Goal: Task Accomplishment & Management: Manage account settings

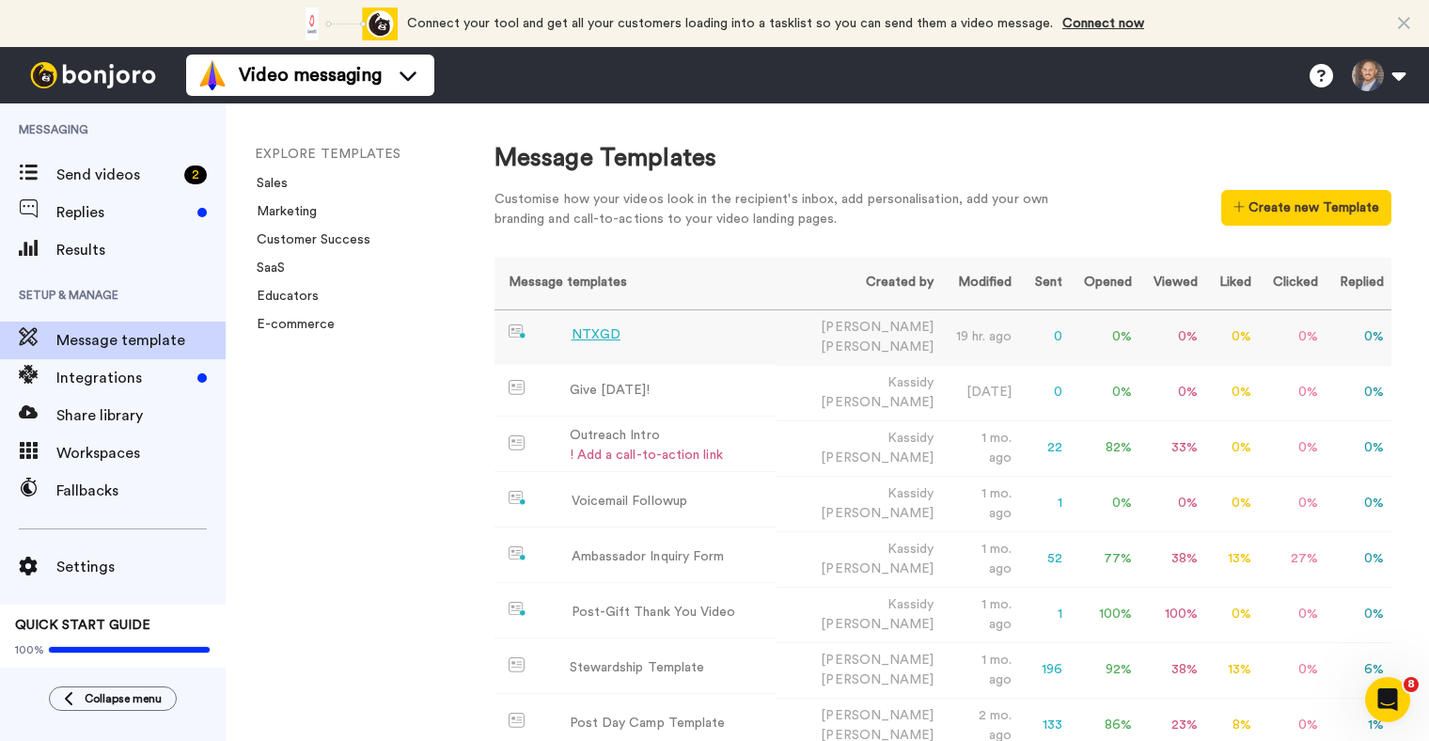
click at [612, 333] on div "NTXGD" at bounding box center [596, 335] width 49 height 20
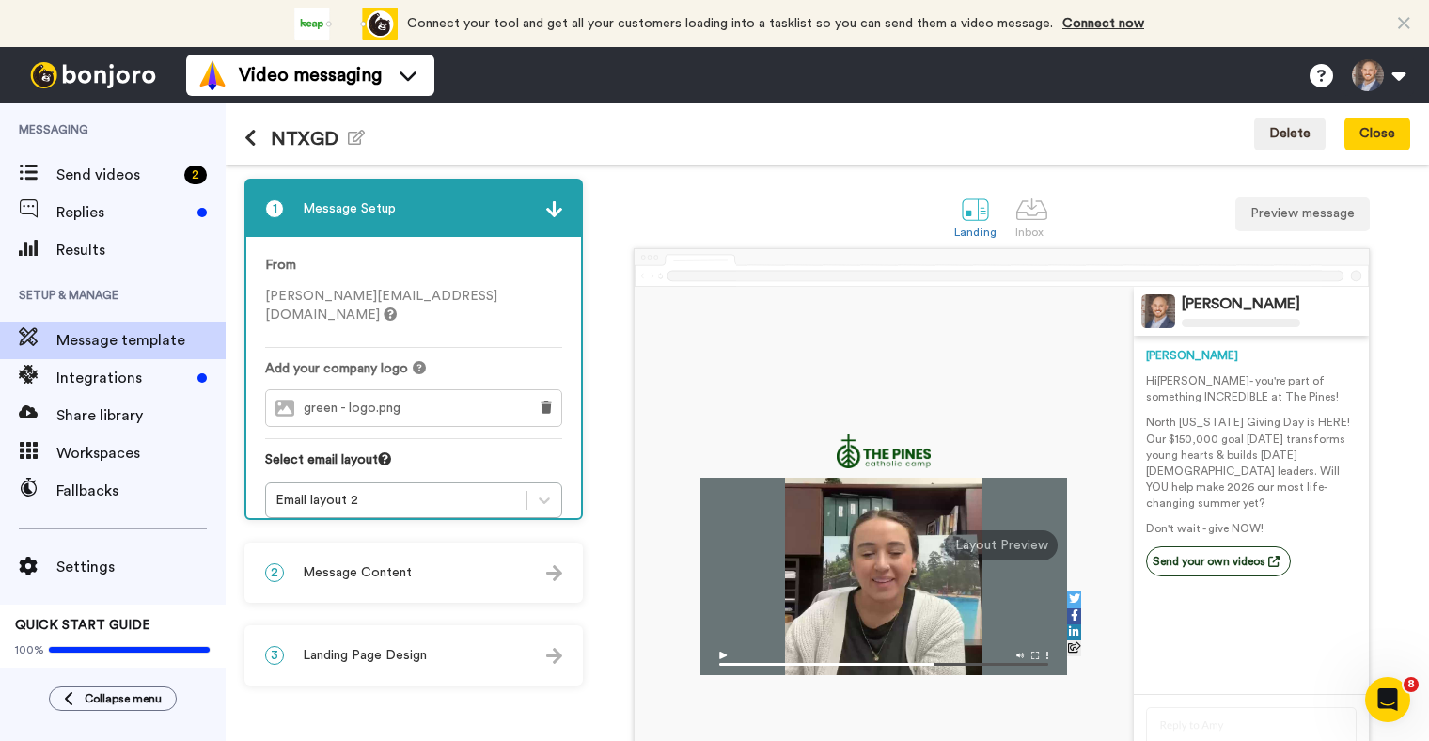
click at [386, 579] on span "Message Content" at bounding box center [357, 572] width 109 height 19
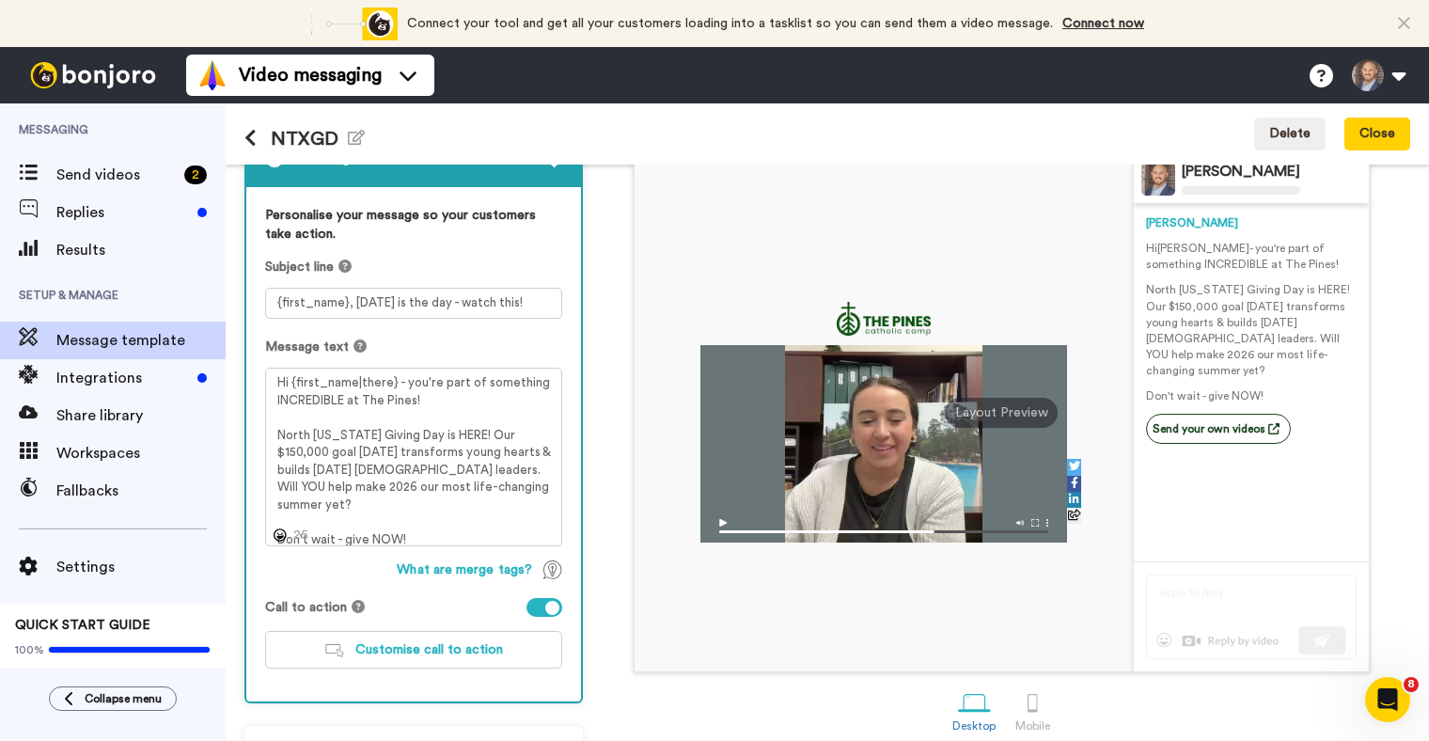
scroll to position [140, 0]
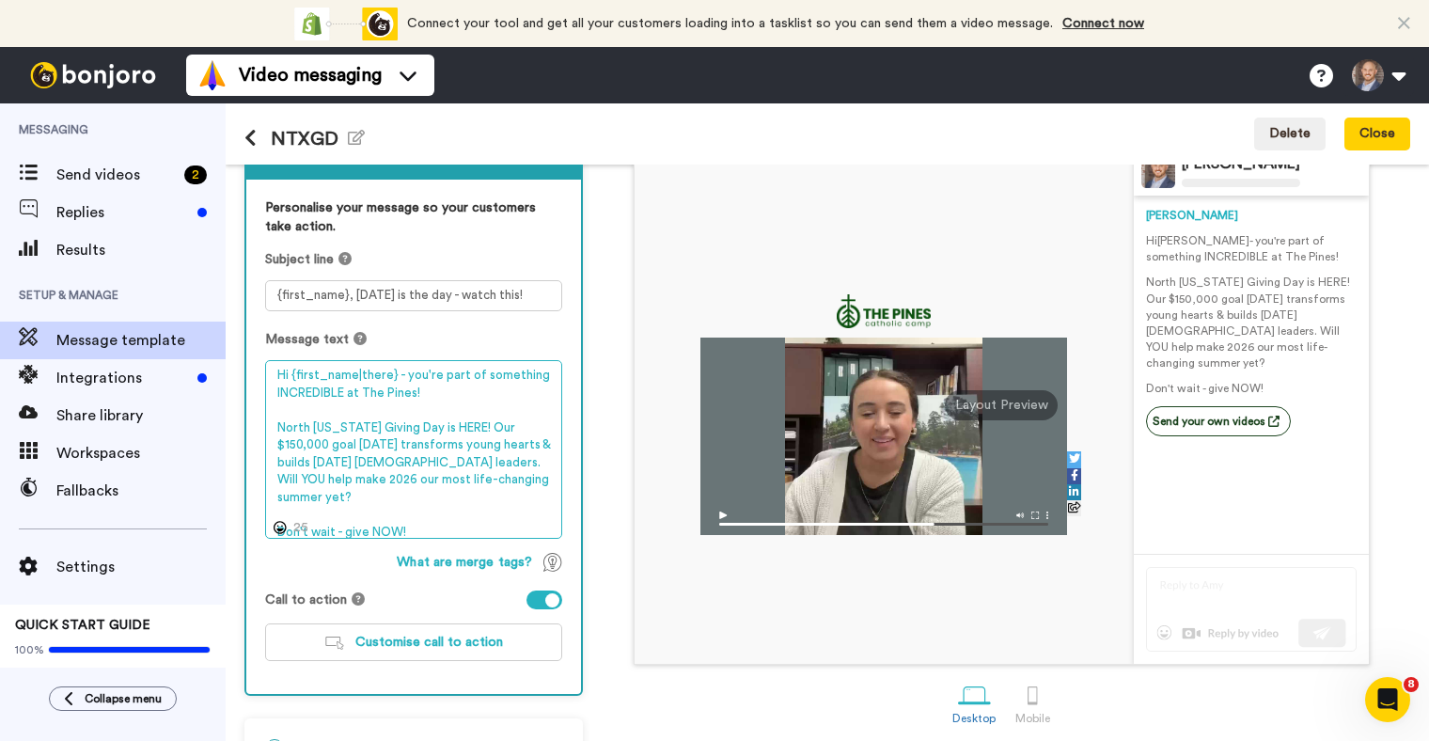
click at [422, 518] on textarea "Hi {first_name|there} - you're part of something INCREDIBLE at The Pines! North…" at bounding box center [413, 449] width 297 height 179
drag, startPoint x: 422, startPoint y: 518, endPoint x: 276, endPoint y: 510, distance: 145.9
click at [276, 510] on textarea "Hi {first_name|there} - you're part of something INCREDIBLE at The Pines! North…" at bounding box center [413, 449] width 297 height 179
type textarea "Hi {first_name|there} - you're part of something INCREDIBLE at The Pines! North…"
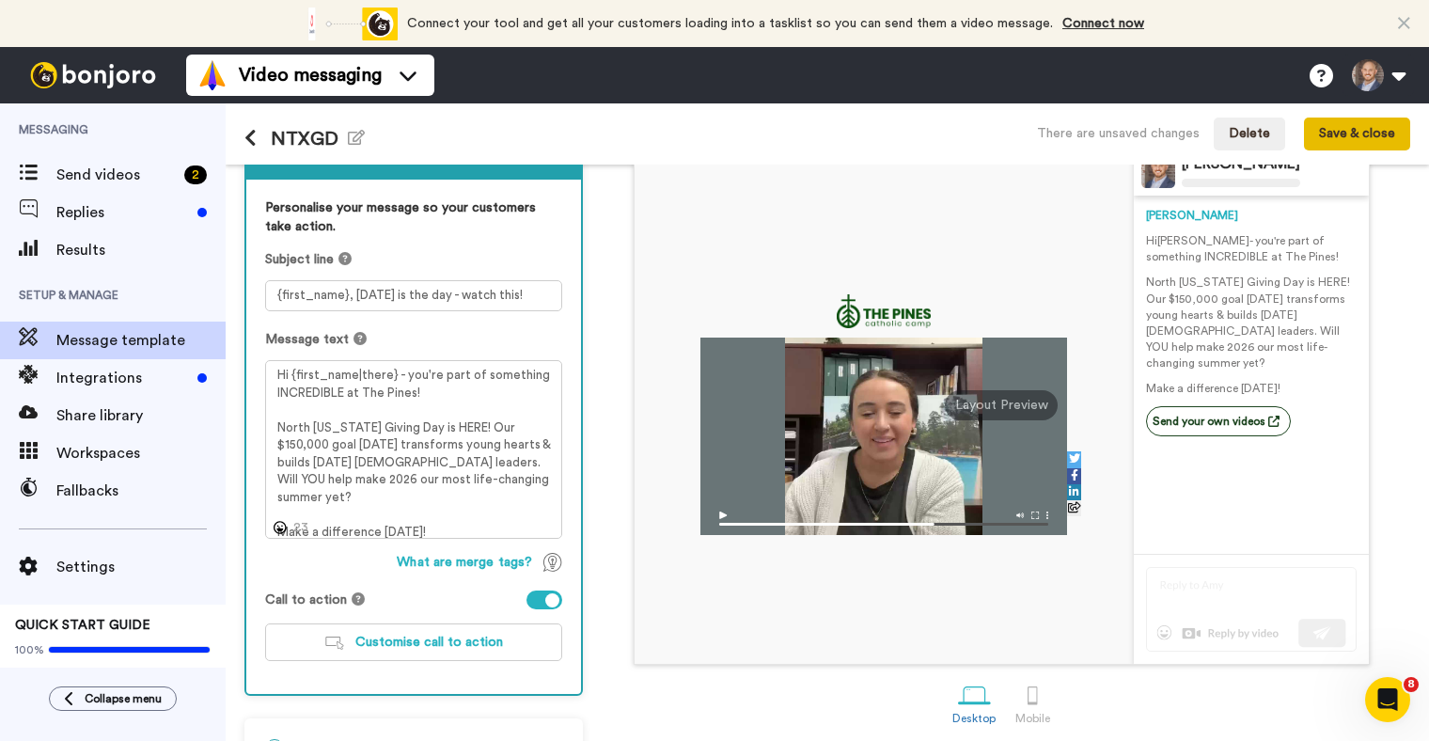
click at [1352, 134] on button "Save & close" at bounding box center [1357, 135] width 106 height 34
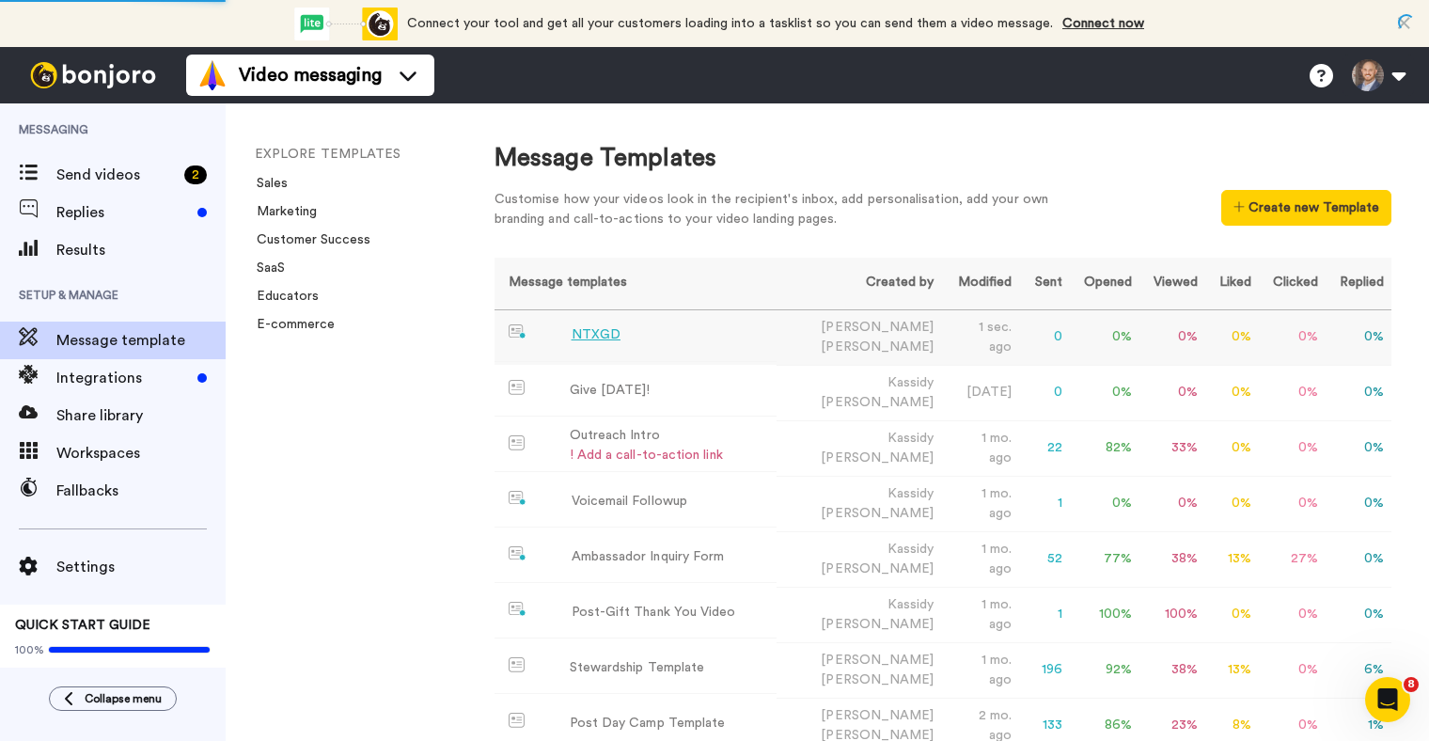
click at [596, 336] on div "NTXGD" at bounding box center [596, 335] width 49 height 20
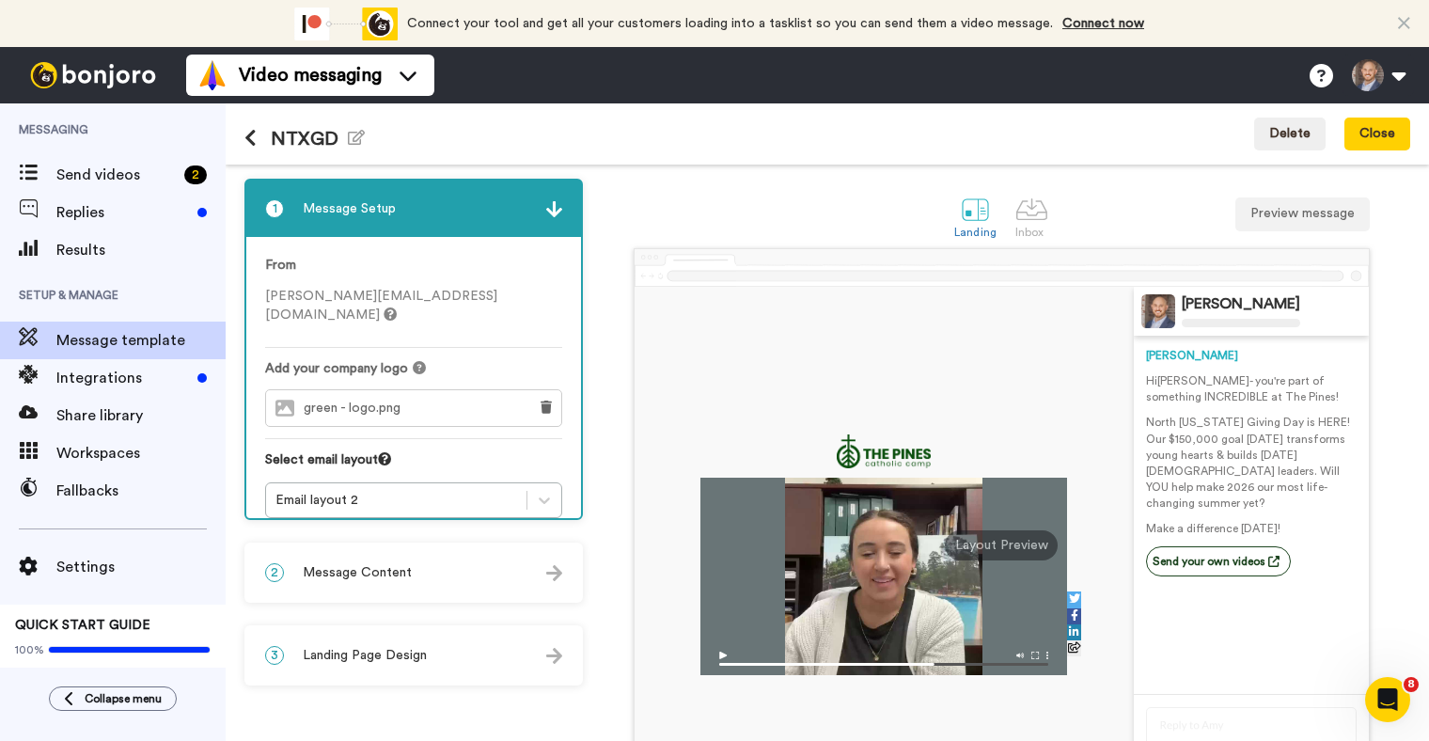
click at [470, 591] on div "2 Message Content" at bounding box center [413, 572] width 335 height 56
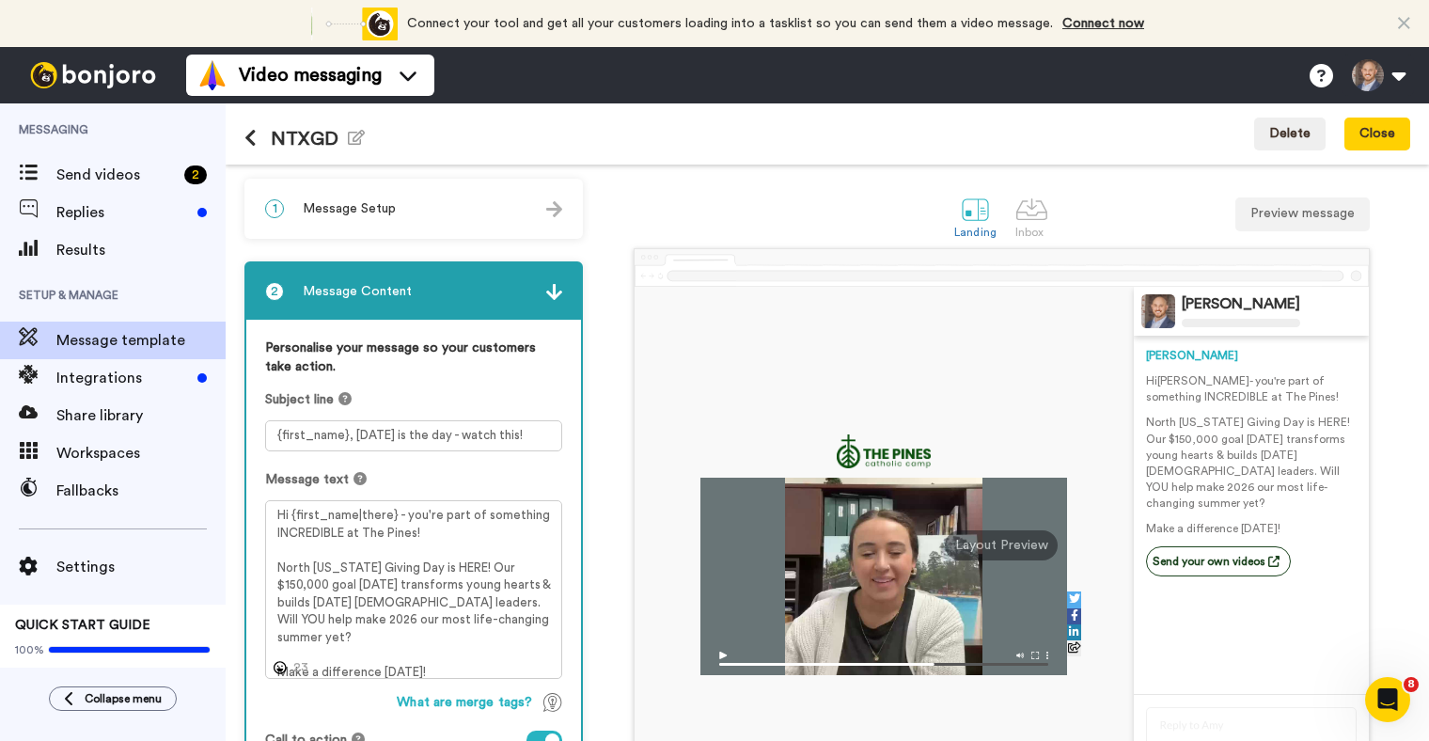
scroll to position [11, 0]
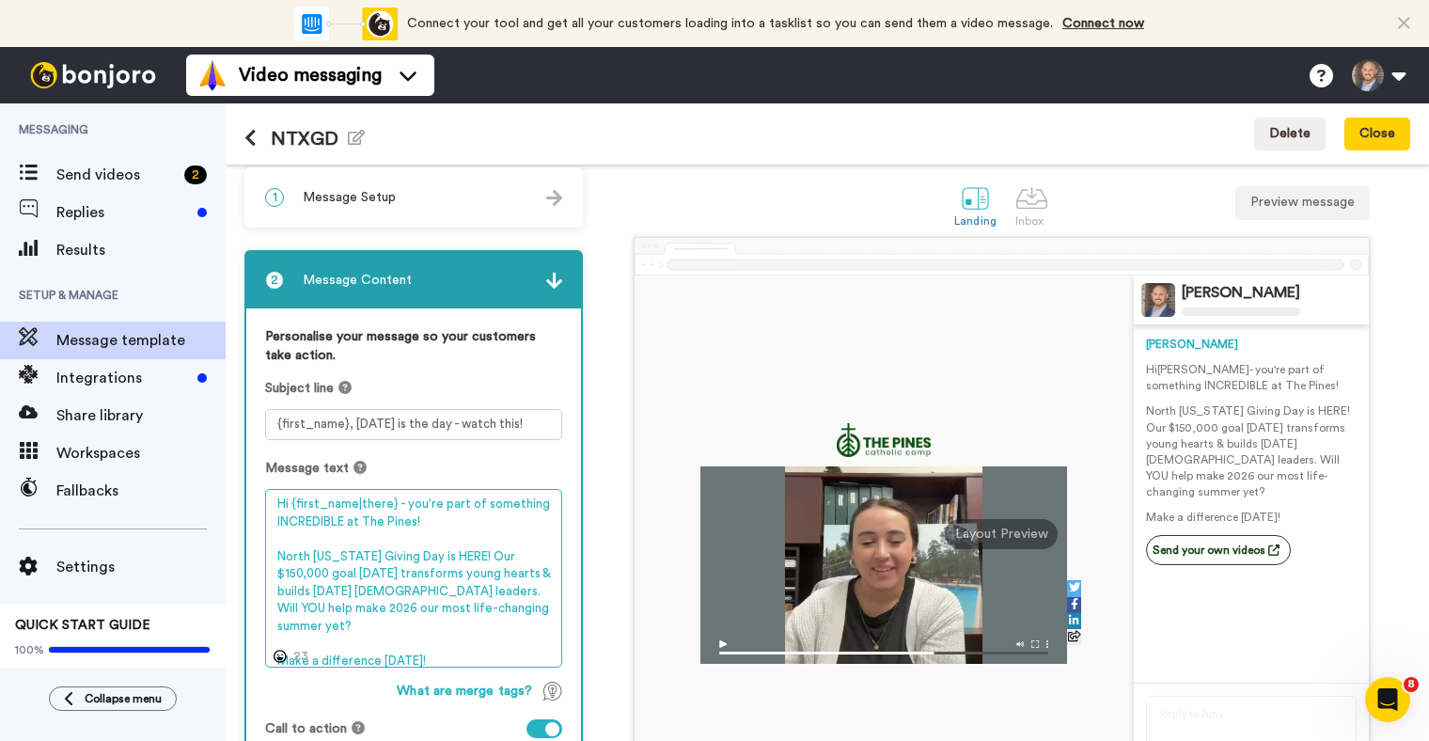
click at [521, 605] on textarea "Hi {first_name|there} - you're part of something INCREDIBLE at The Pines! North…" at bounding box center [413, 578] width 297 height 179
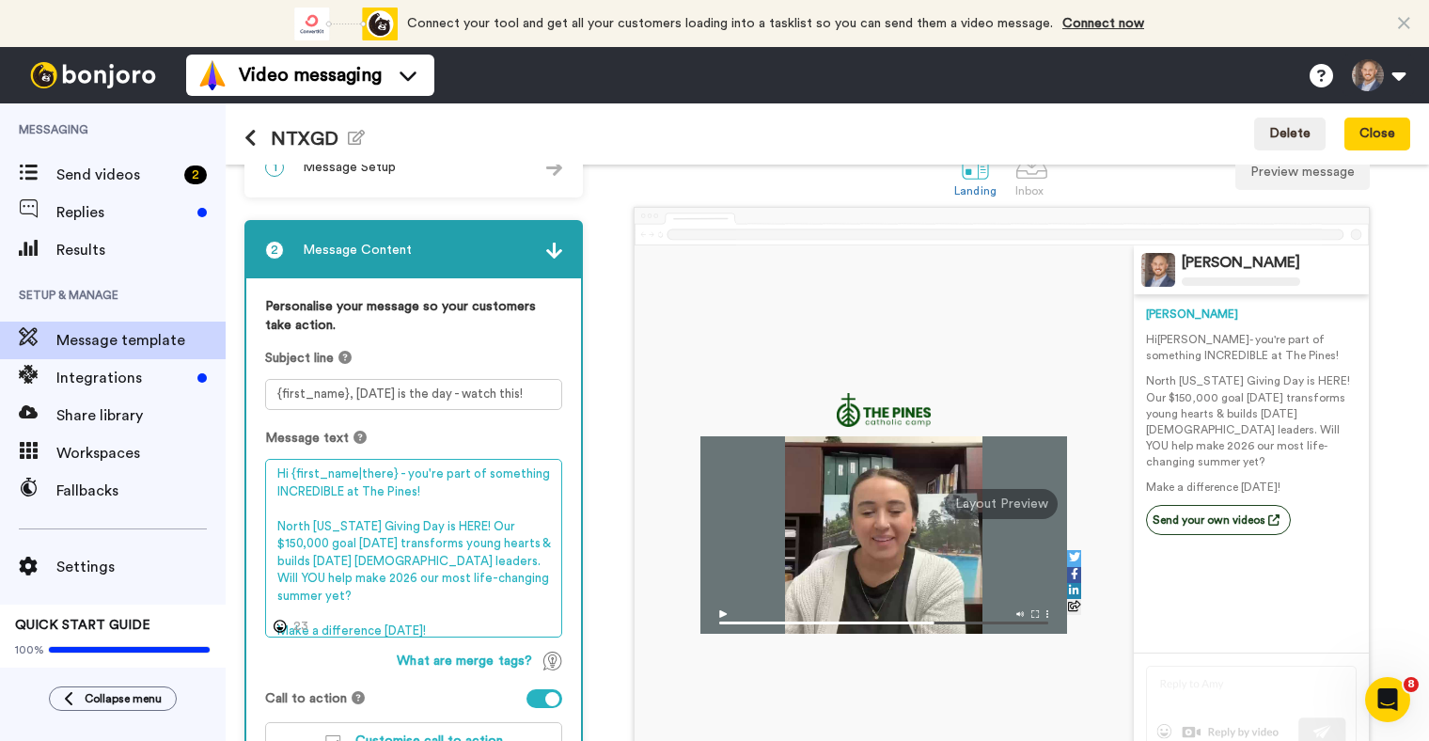
scroll to position [20, 0]
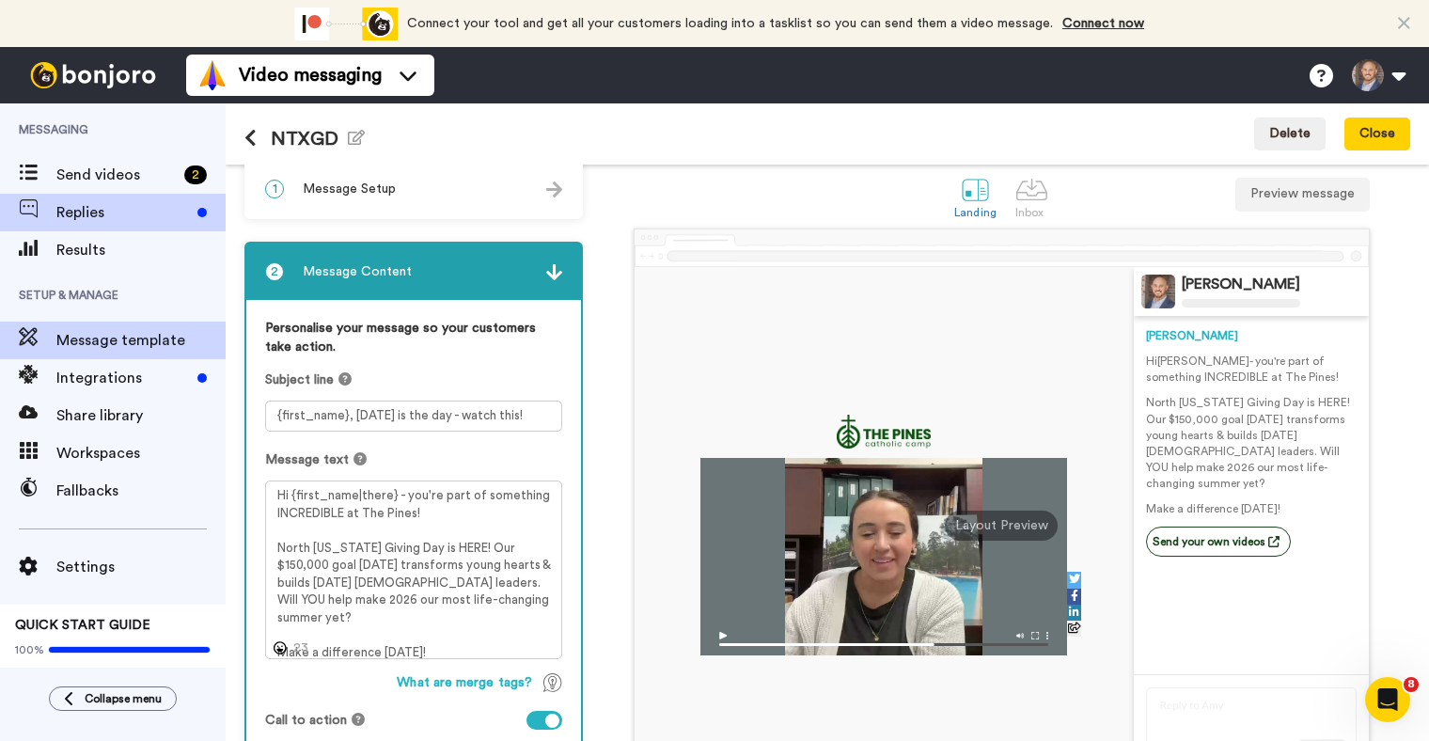
click at [102, 211] on span "Replies" at bounding box center [122, 212] width 133 height 23
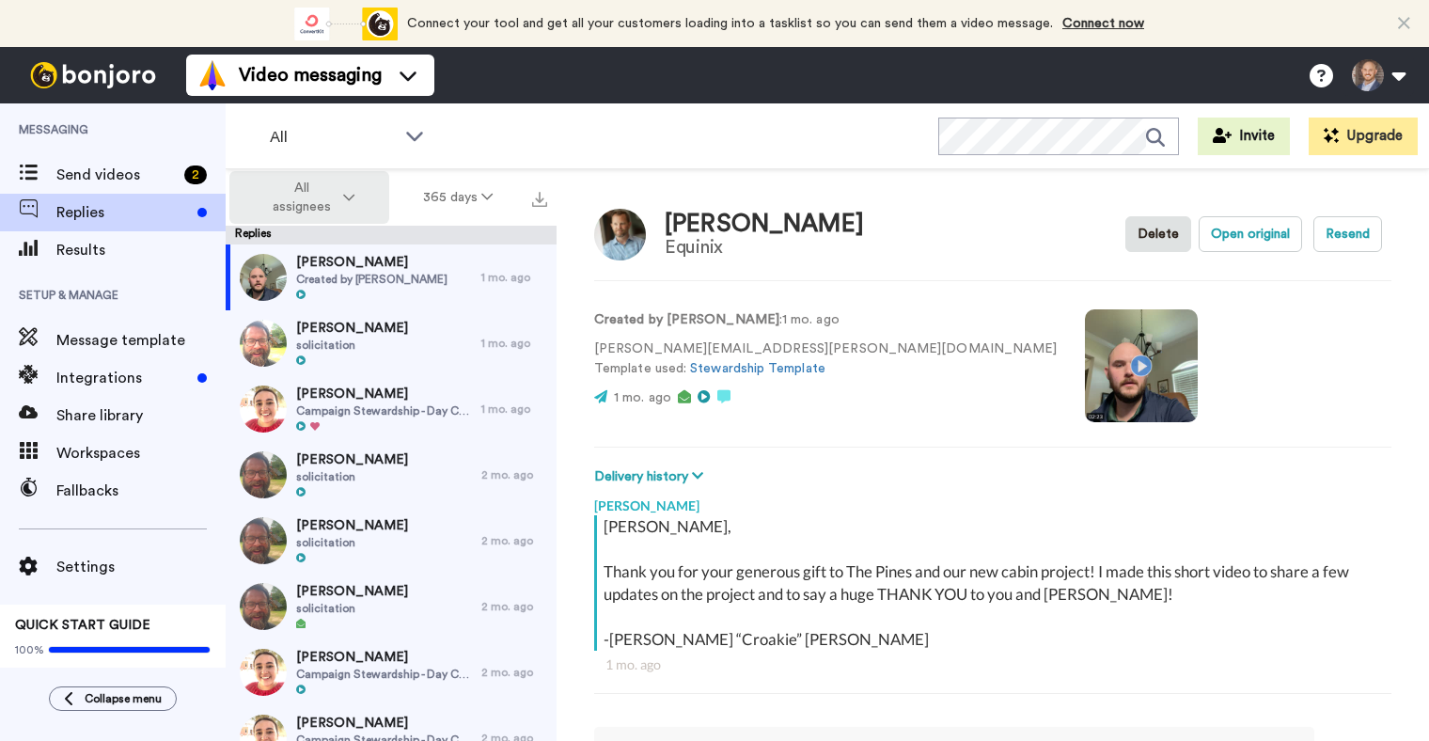
scroll to position [293, 0]
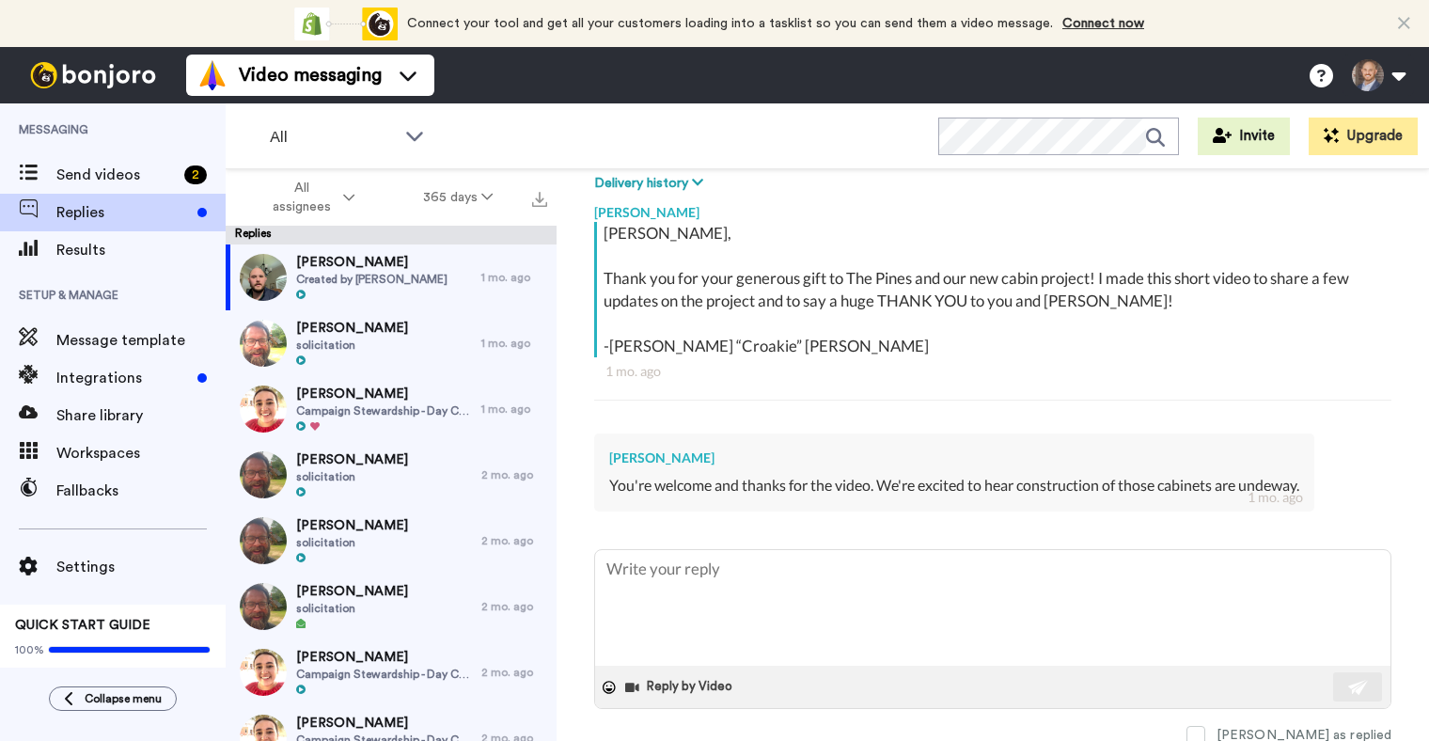
click at [415, 350] on div "[PERSON_NAME] solicitation" at bounding box center [354, 343] width 256 height 66
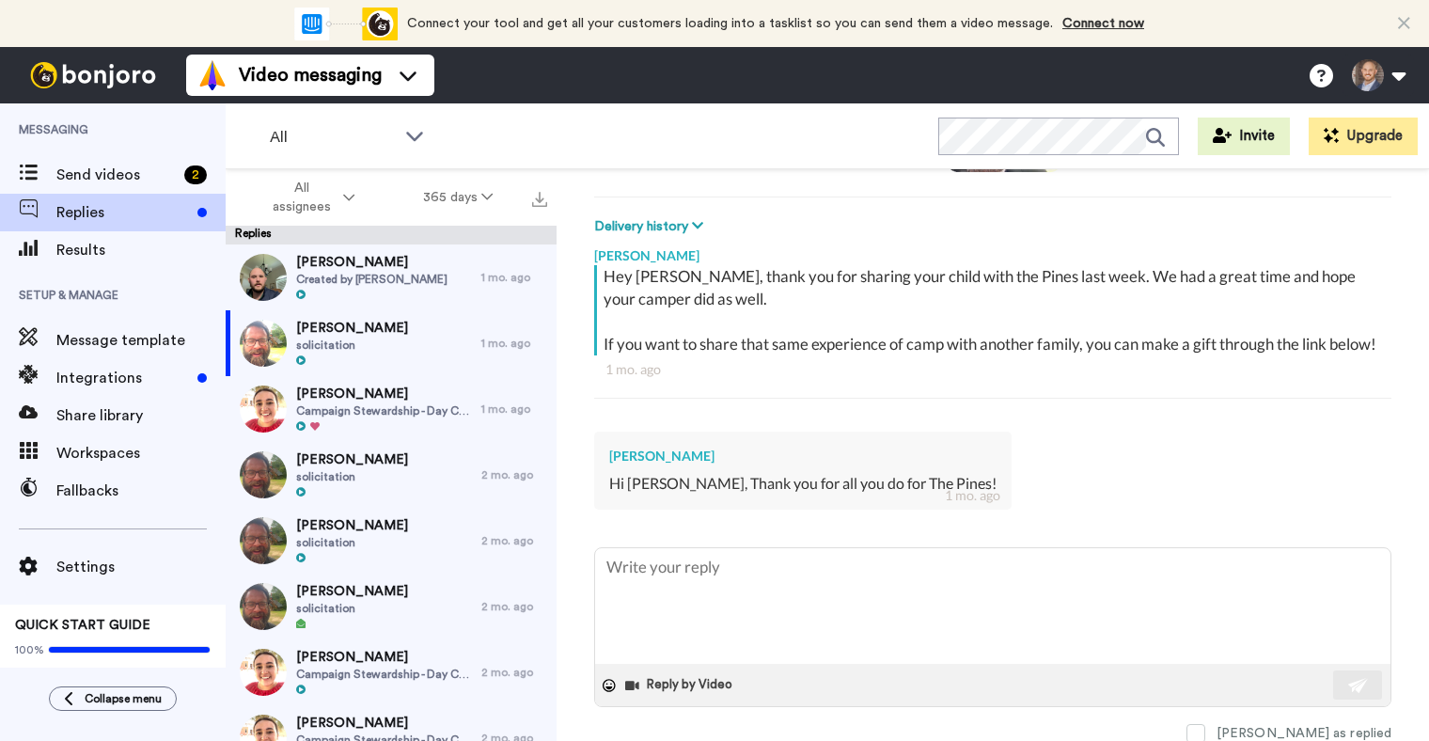
click at [394, 288] on div "[PERSON_NAME] Created by [PERSON_NAME]" at bounding box center [371, 277] width 151 height 49
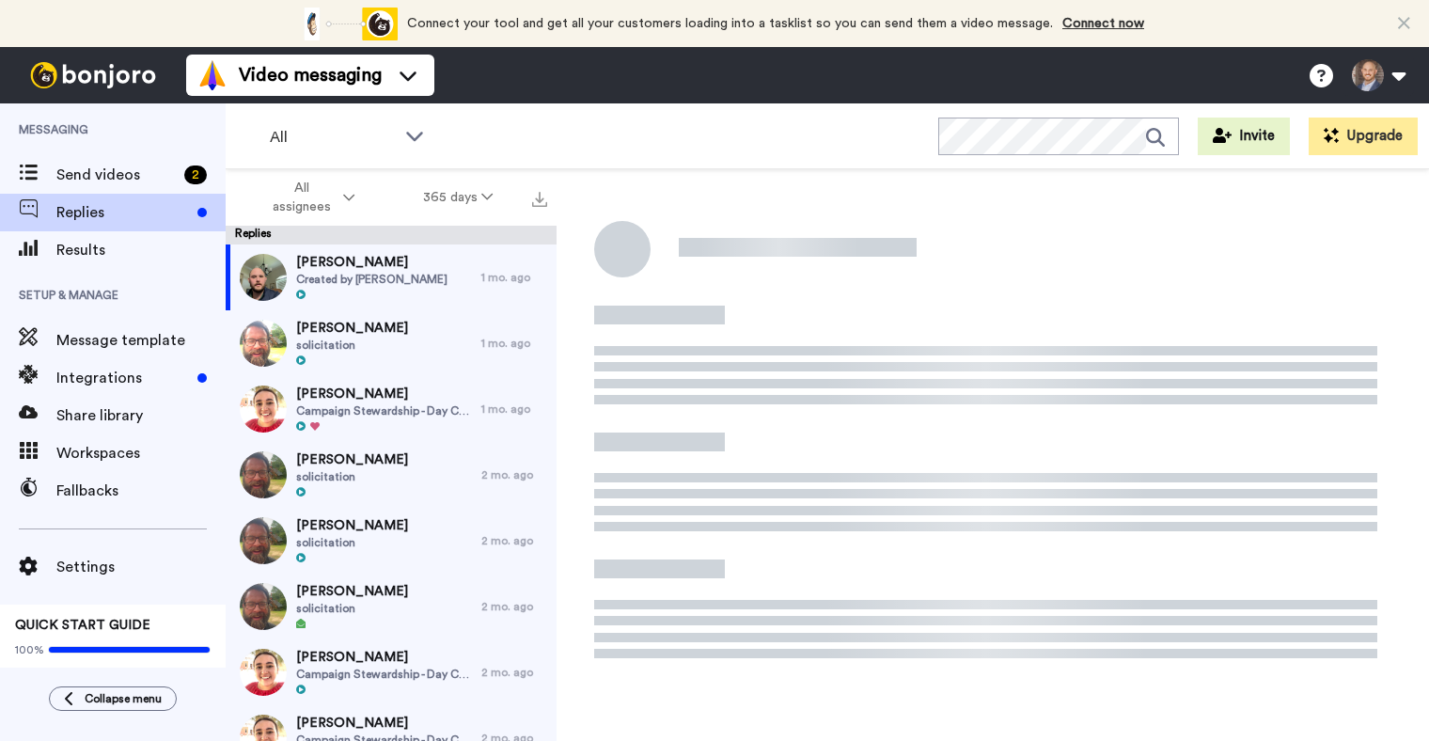
scroll to position [16, 0]
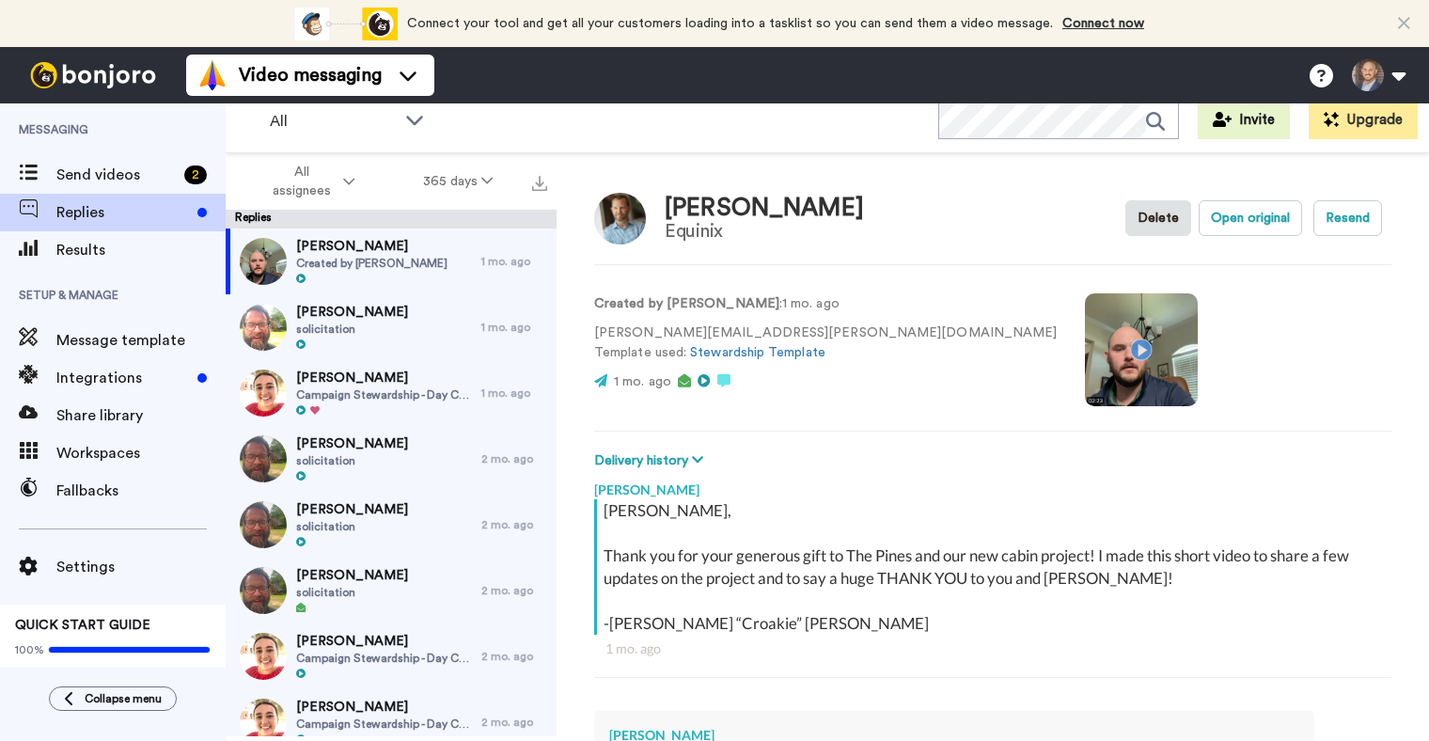
click at [375, 347] on div at bounding box center [352, 344] width 112 height 13
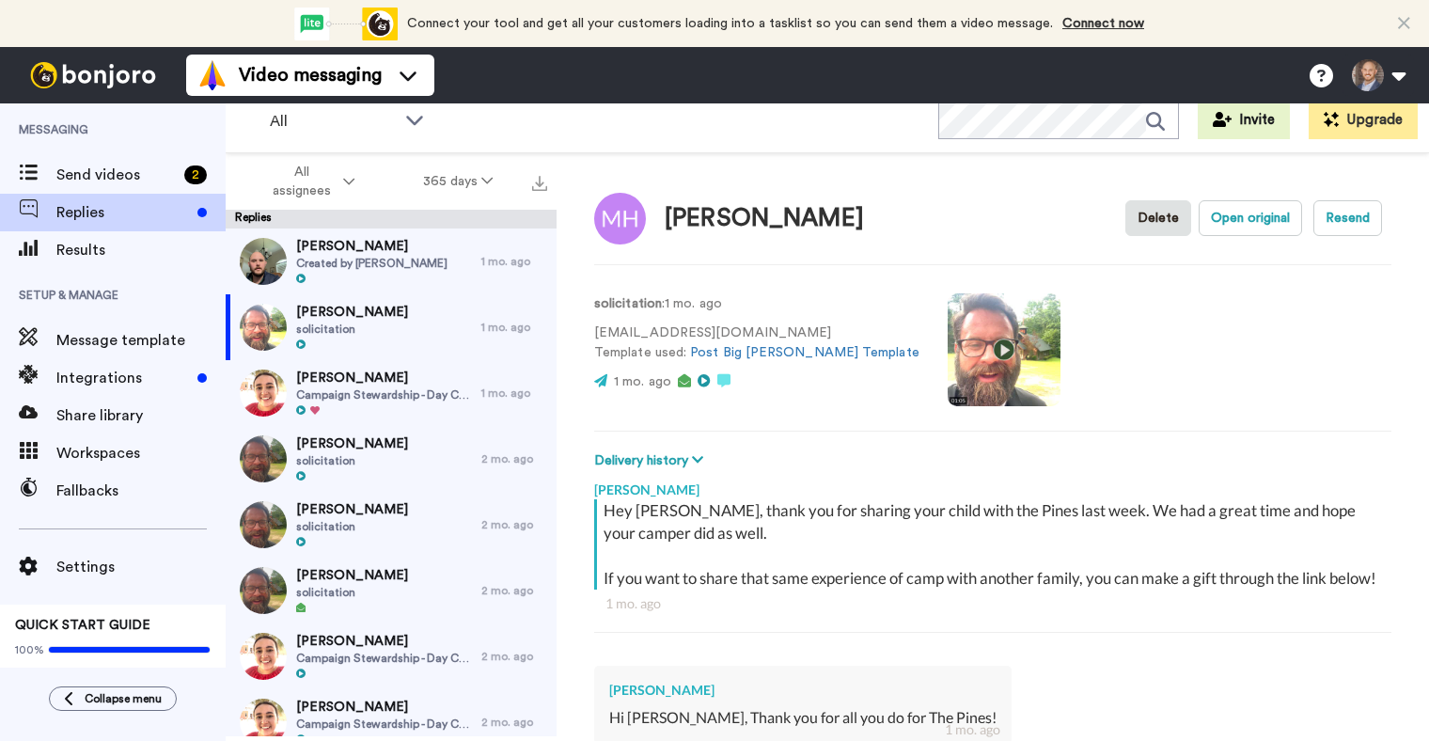
click at [379, 387] on span "Campaign Stewardship - Day Camp" at bounding box center [384, 394] width 176 height 15
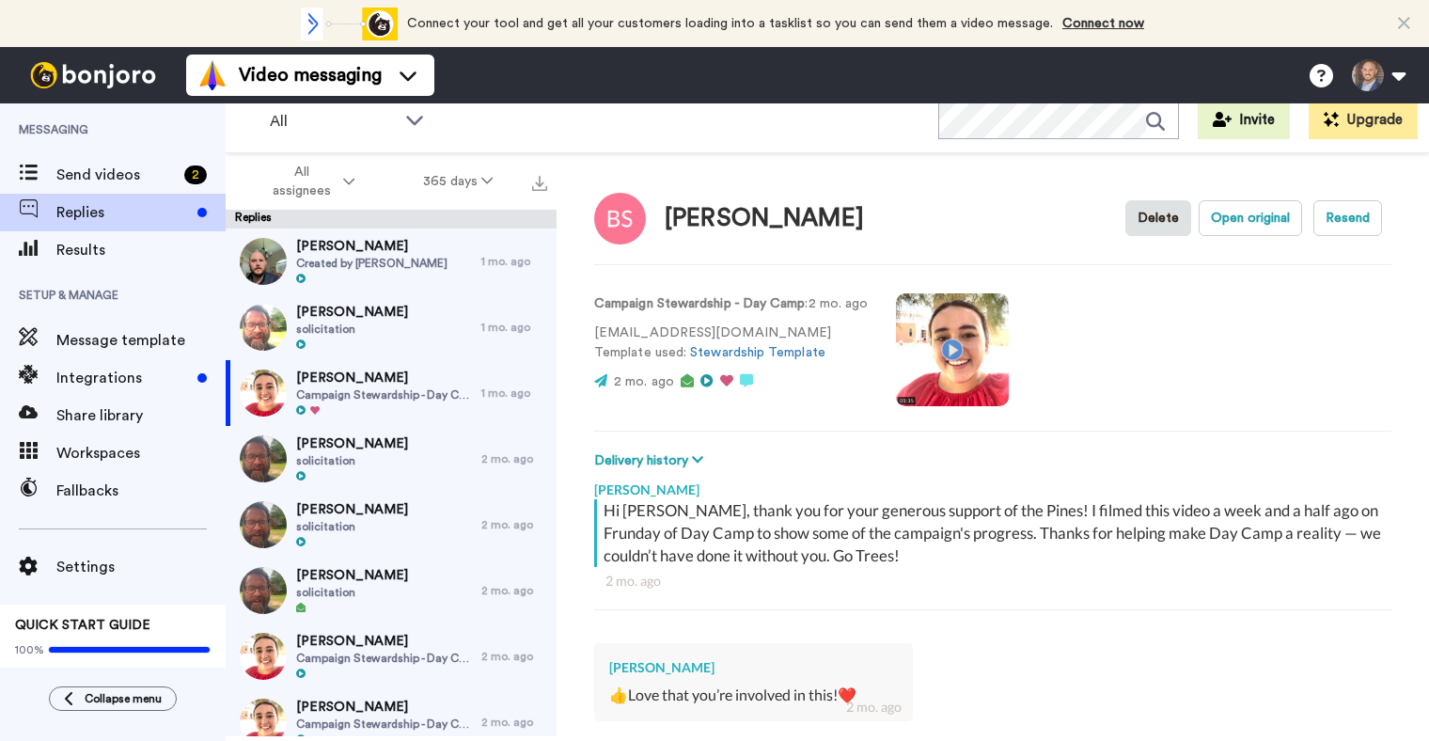
click at [376, 448] on span "[PERSON_NAME]" at bounding box center [352, 443] width 112 height 19
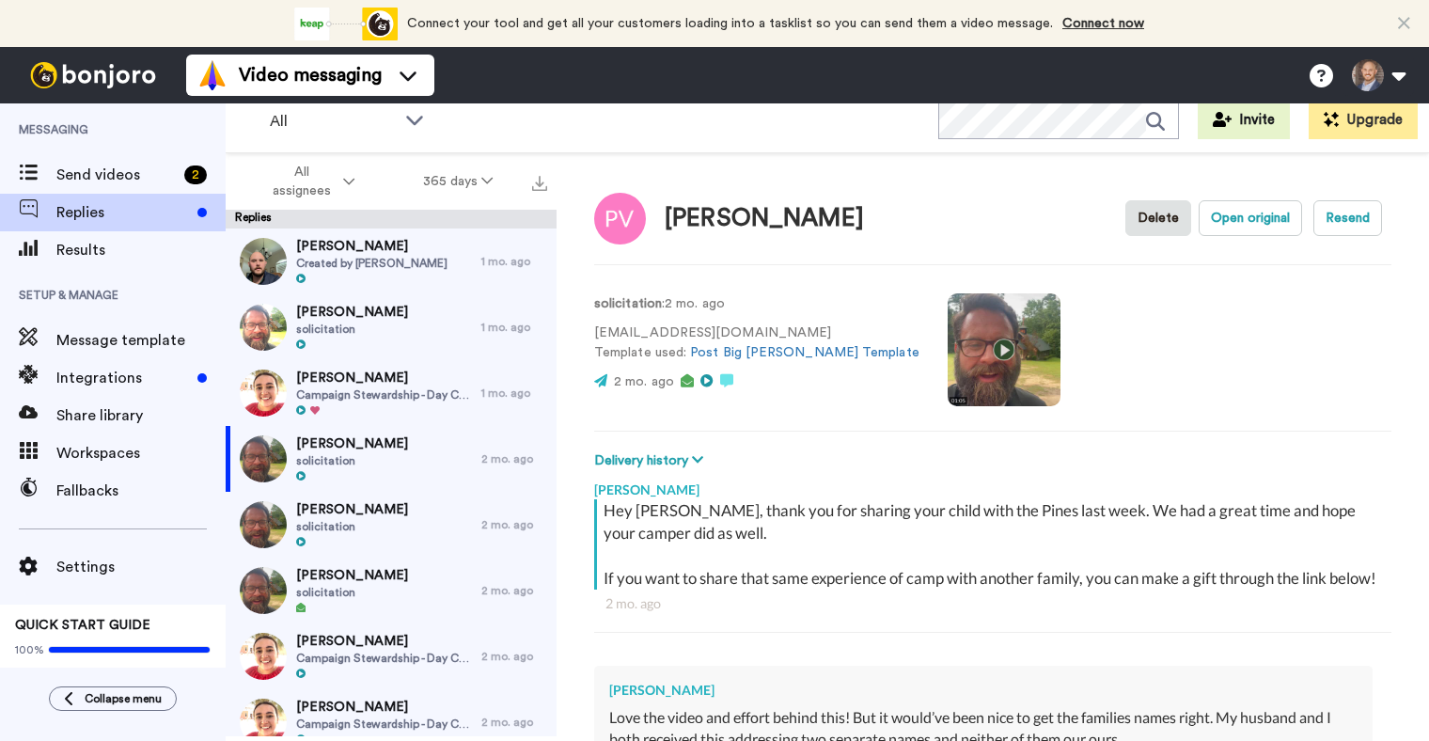
click at [348, 524] on span "solicitation" at bounding box center [352, 526] width 112 height 15
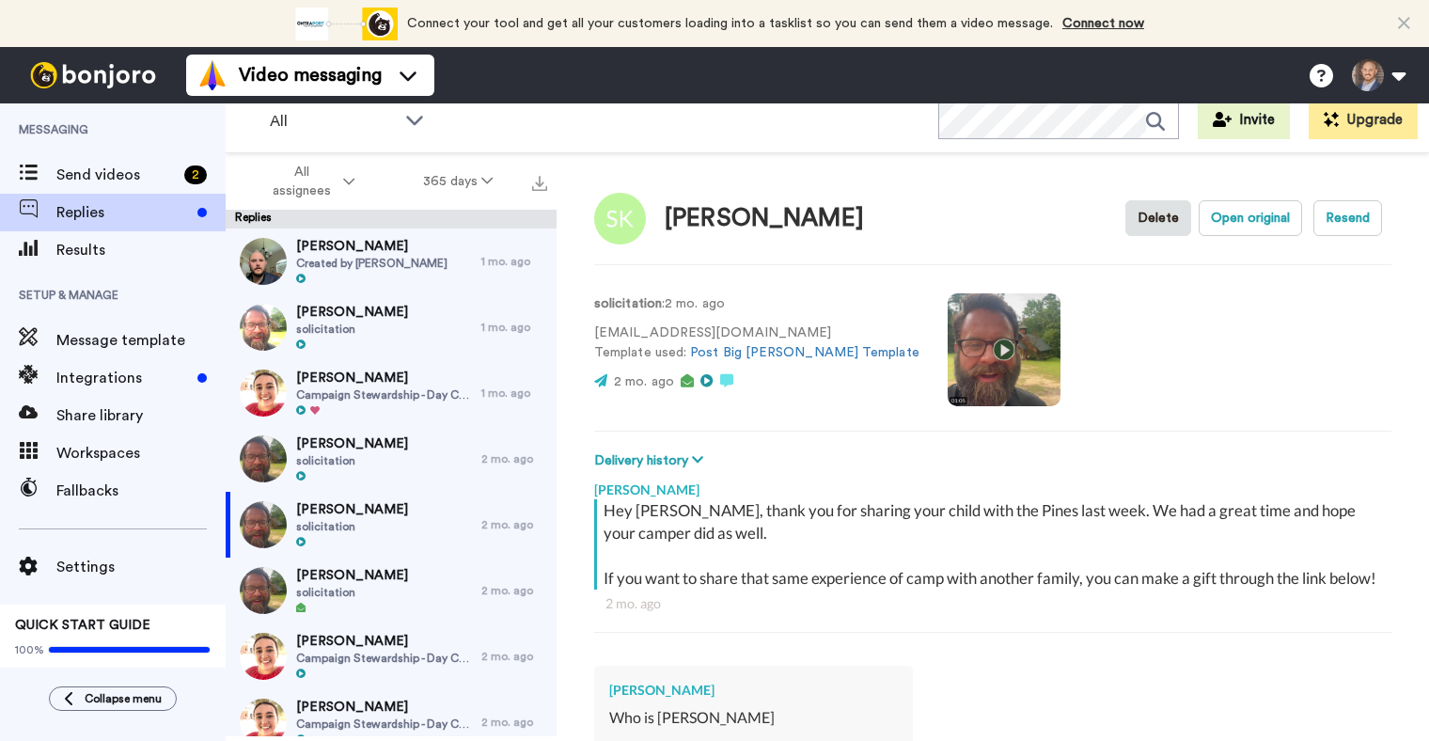
scroll to position [312, 0]
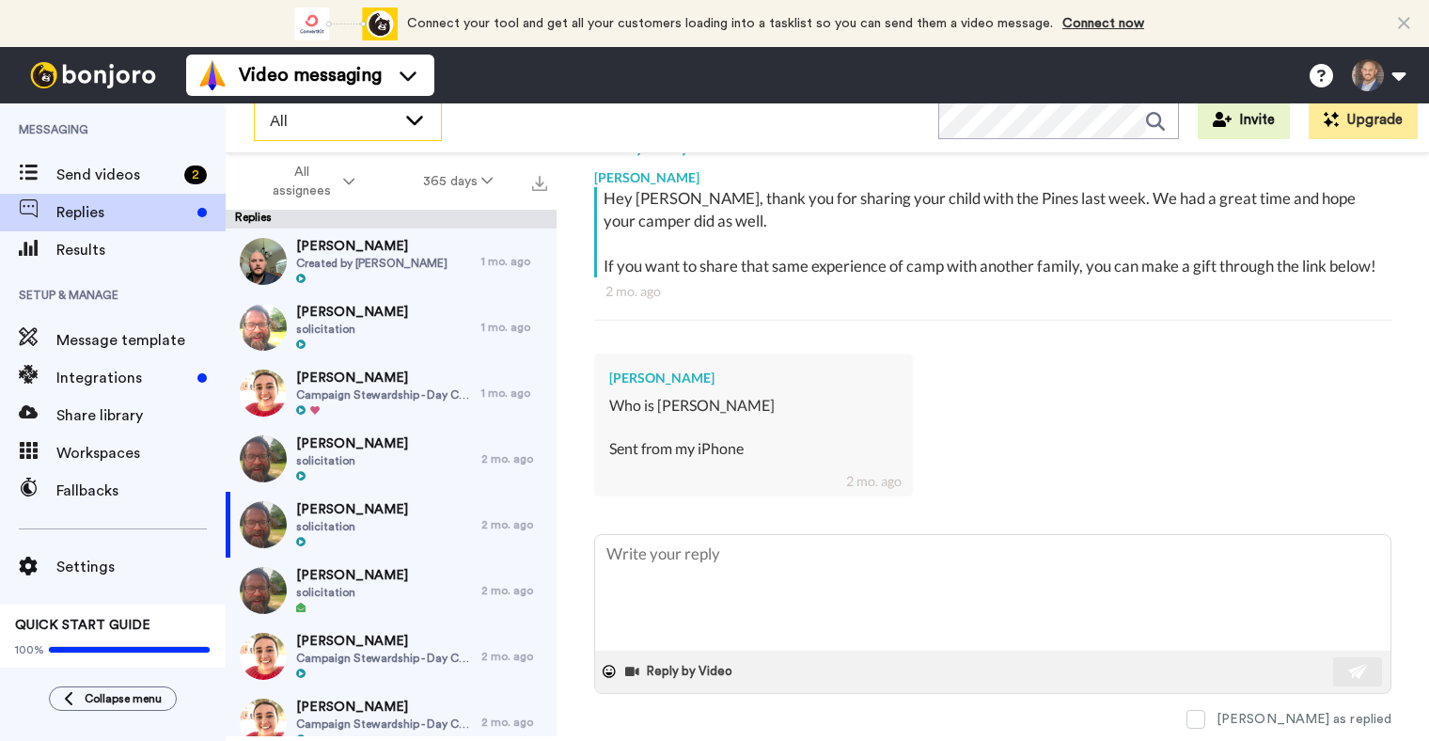
click at [324, 122] on span "All" at bounding box center [333, 121] width 126 height 23
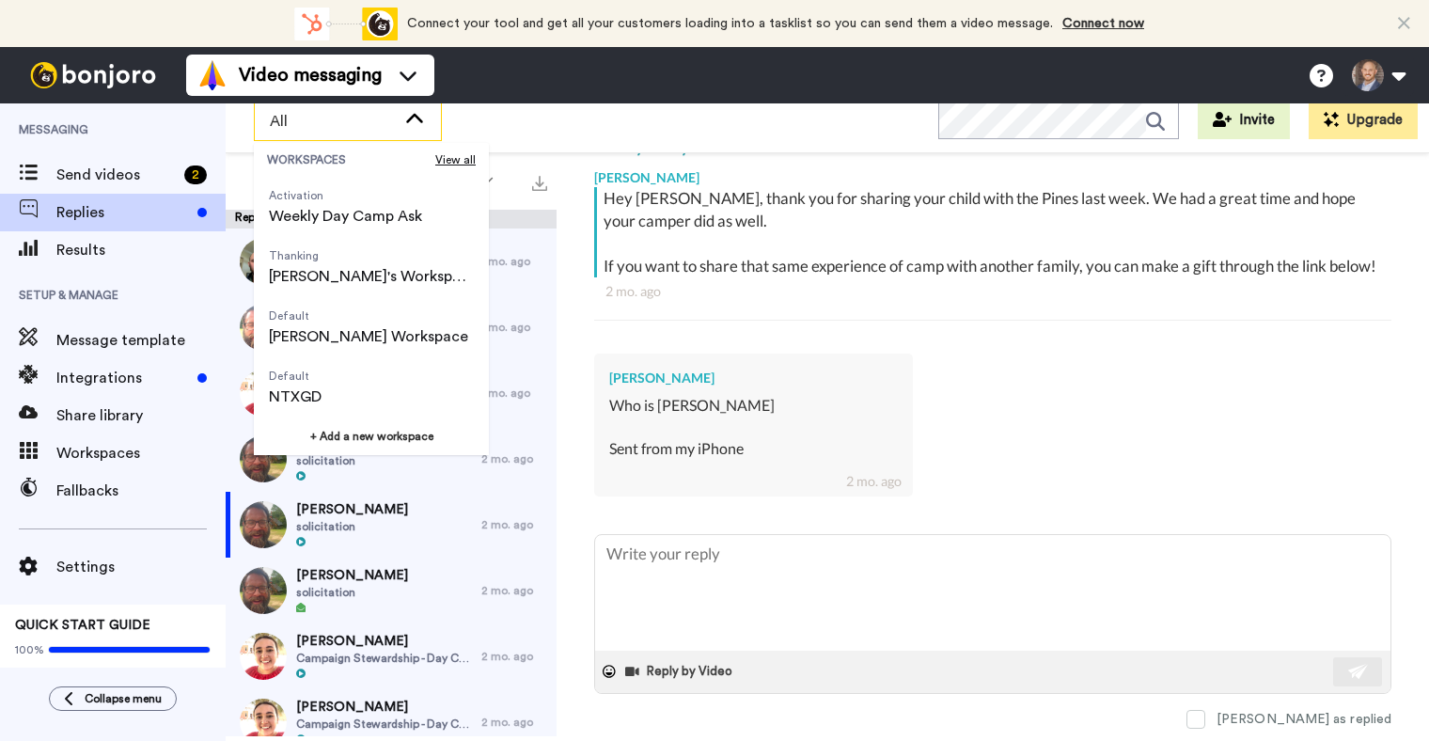
scroll to position [241, 0]
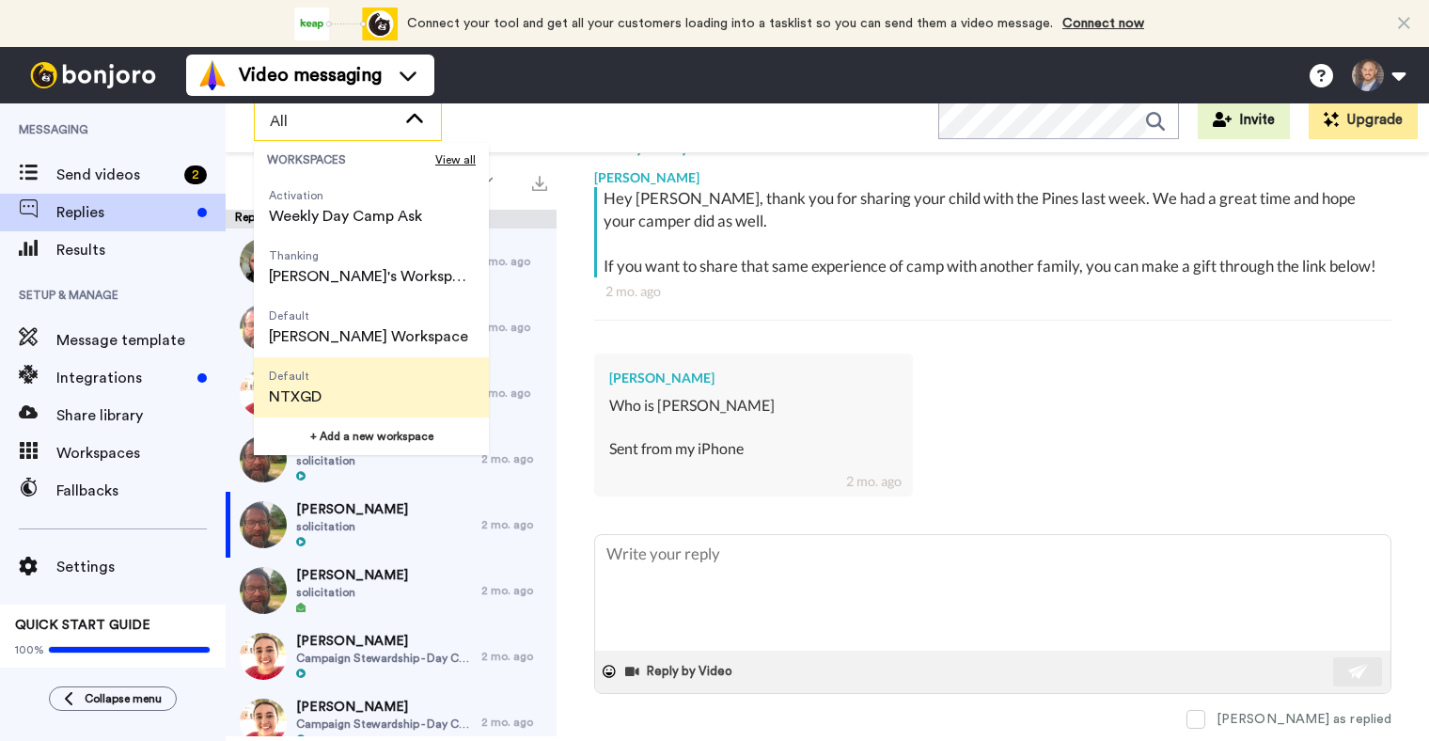
click at [314, 386] on span "NTXGD" at bounding box center [295, 396] width 53 height 23
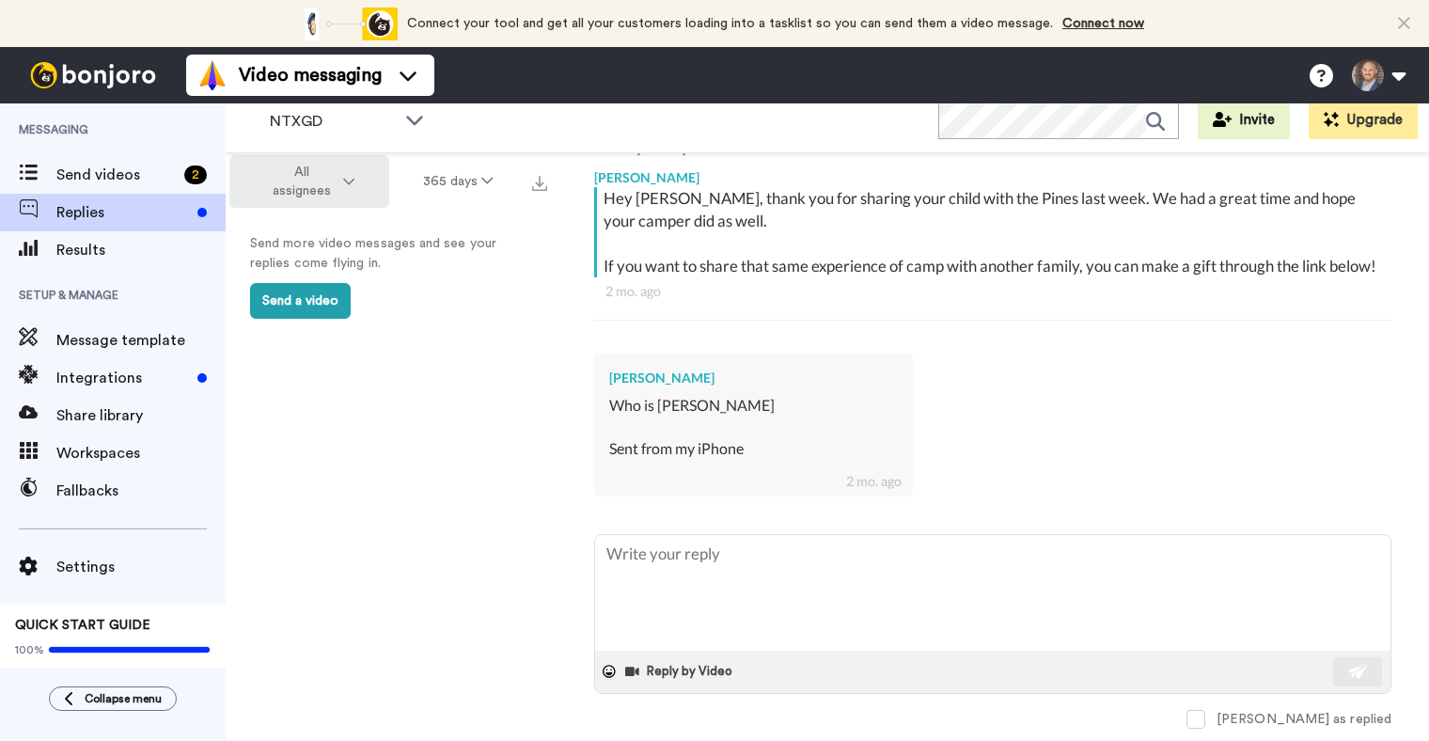
click at [351, 191] on button "All assignees" at bounding box center [309, 181] width 160 height 53
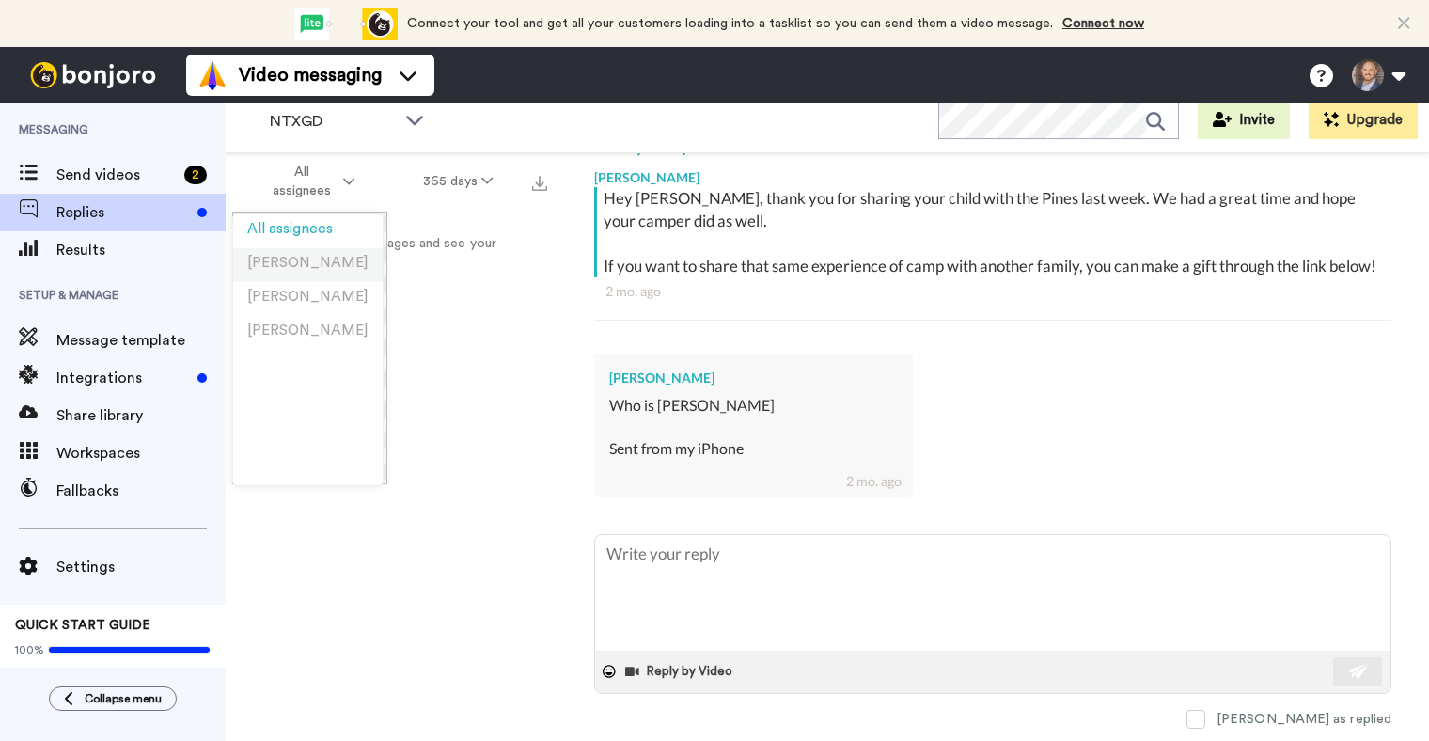
click at [314, 269] on span "[PERSON_NAME]" at bounding box center [307, 263] width 121 height 14
type textarea "x"
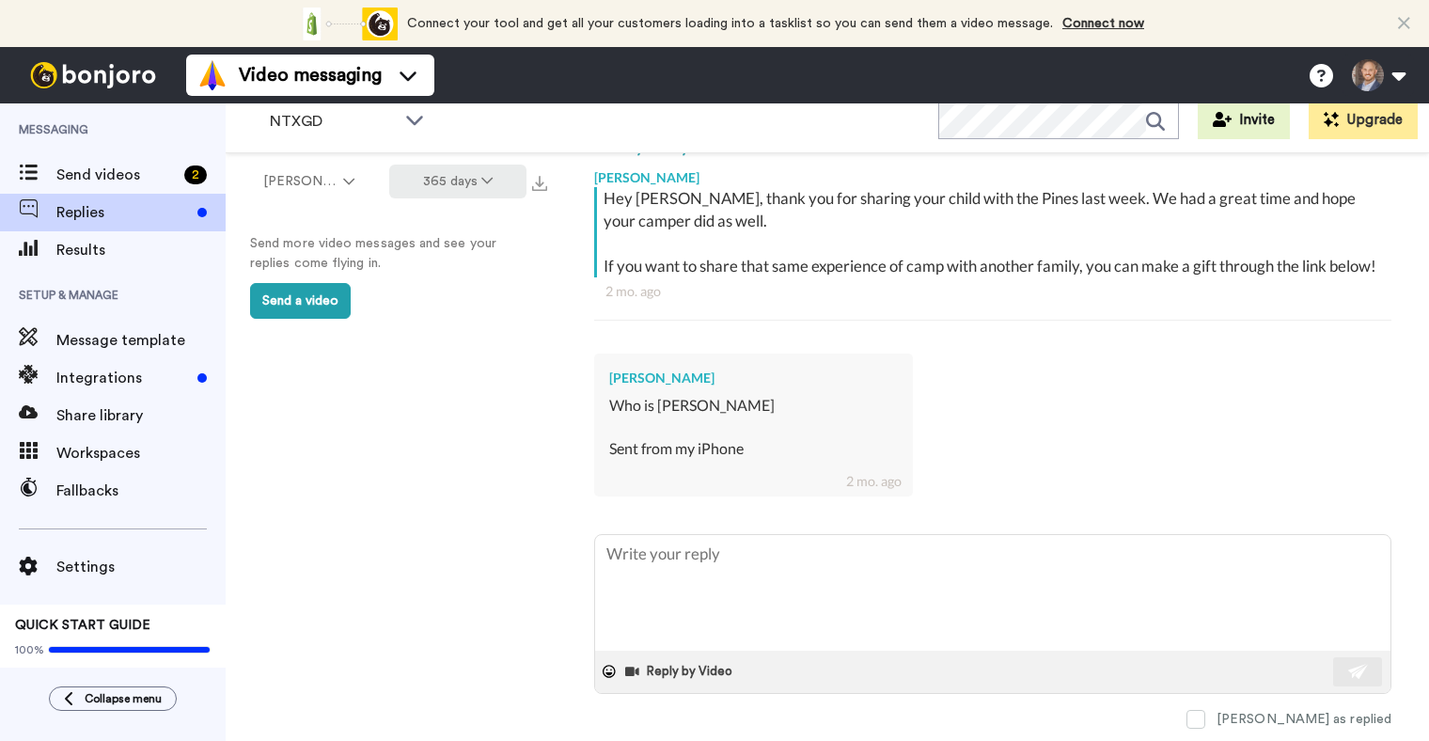
click at [450, 193] on button "365 days" at bounding box center [458, 182] width 138 height 34
click at [76, 173] on span "Send videos" at bounding box center [116, 175] width 120 height 23
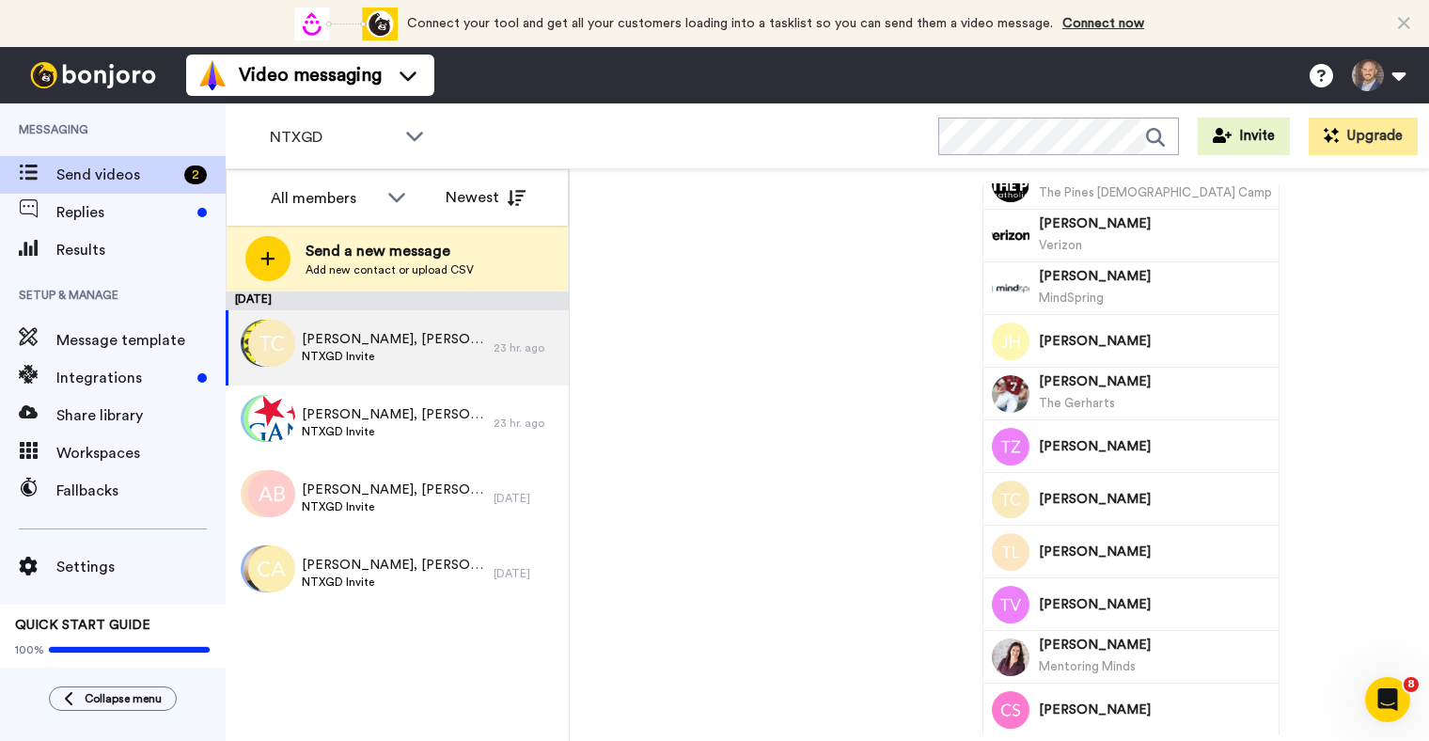
scroll to position [3150, 0]
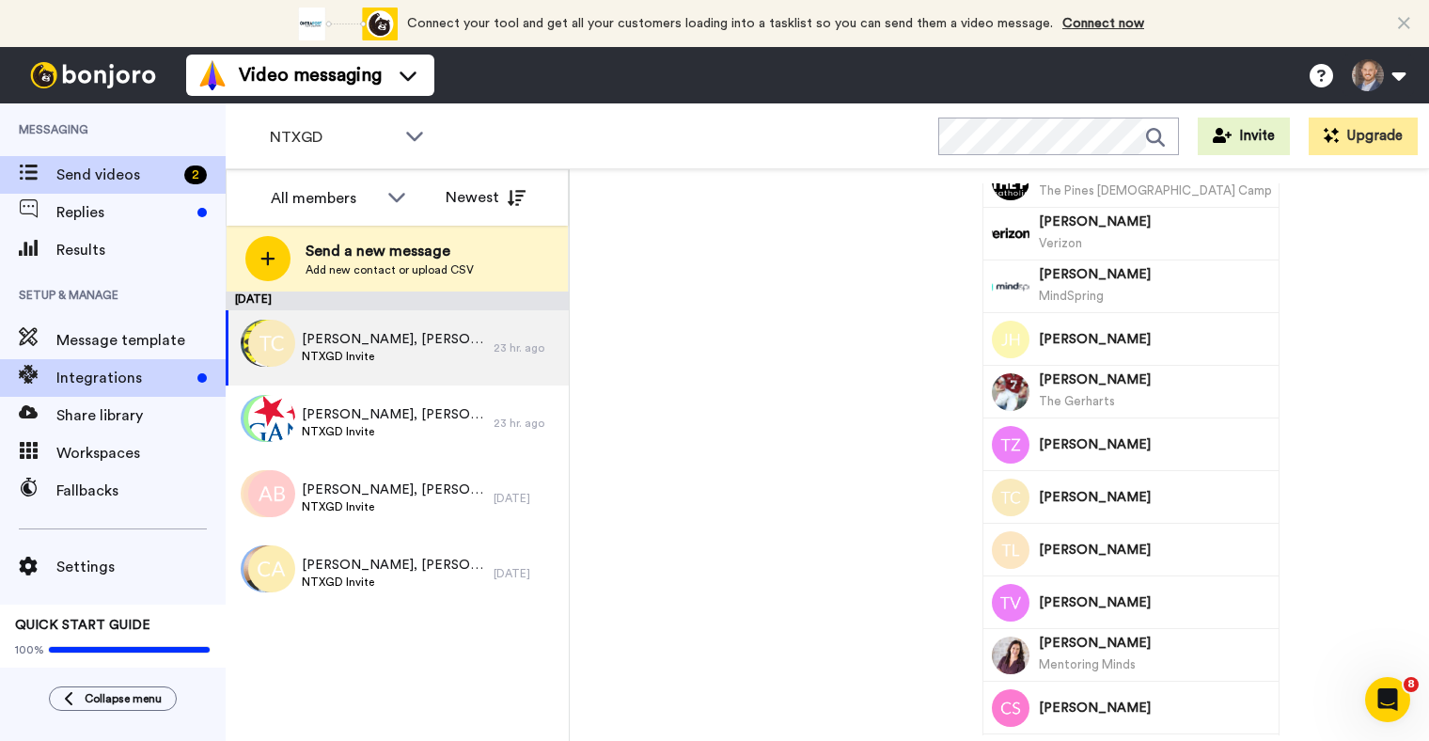
click at [106, 375] on span "Integrations" at bounding box center [122, 378] width 133 height 23
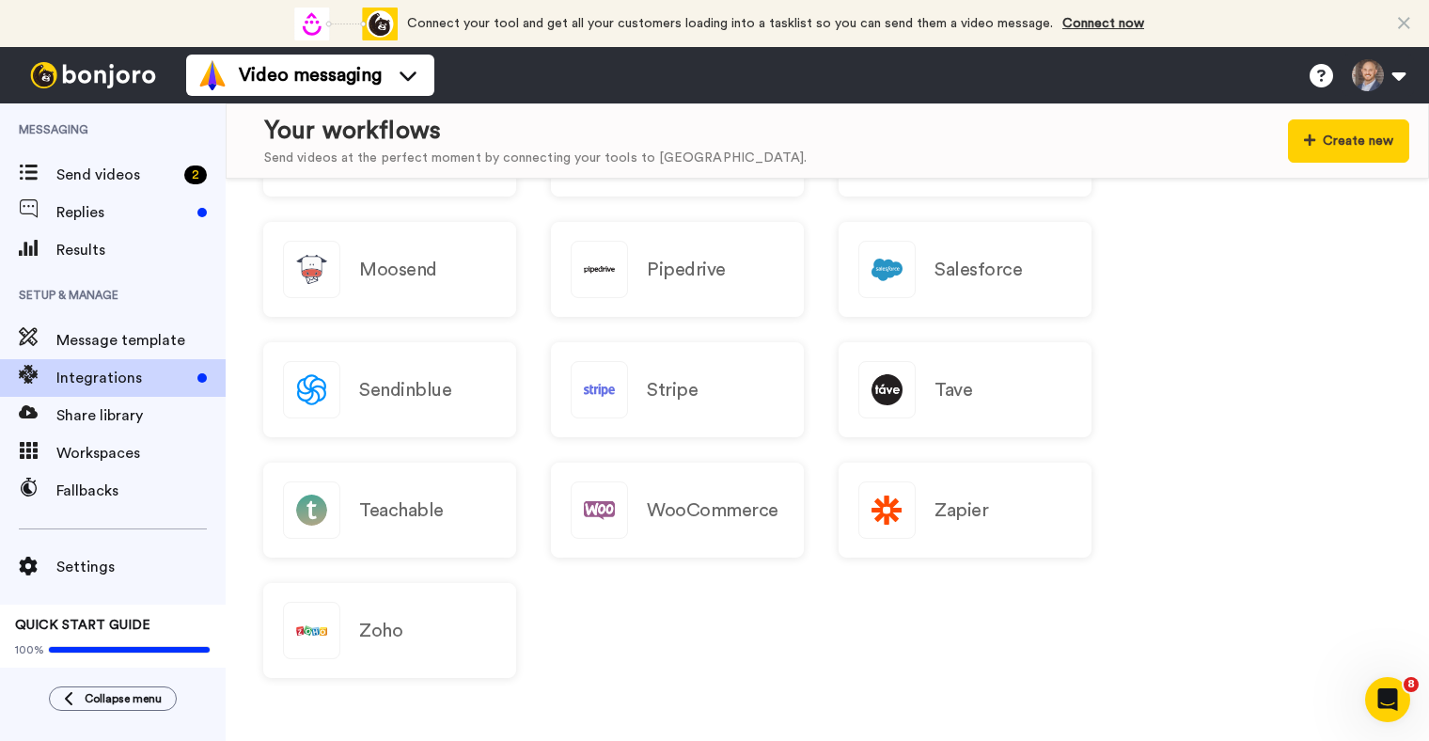
scroll to position [1849, 0]
